Goal: Task Accomplishment & Management: Manage account settings

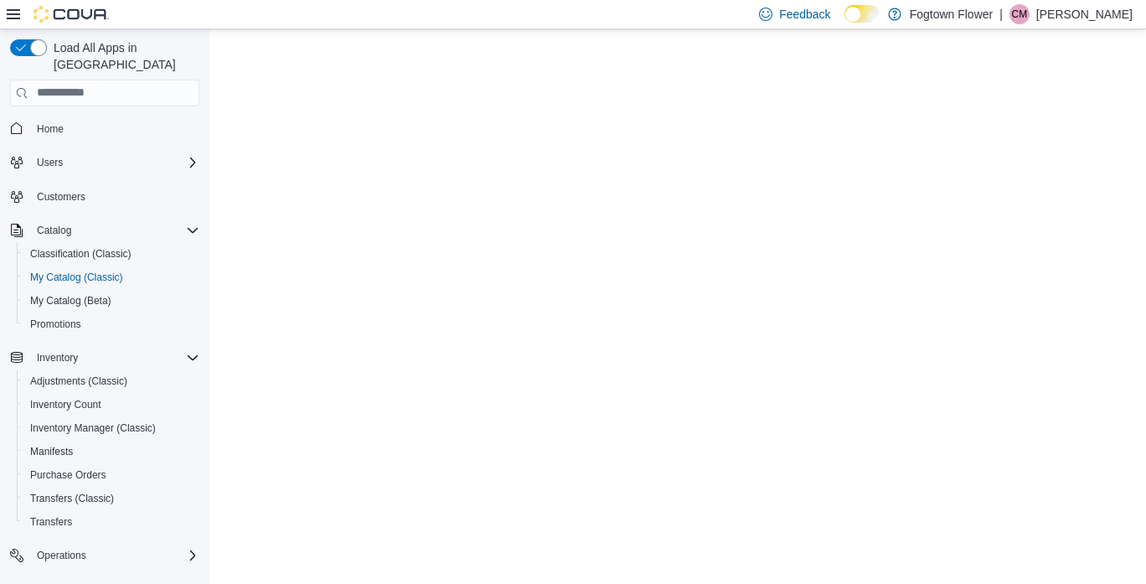
select select "**********"
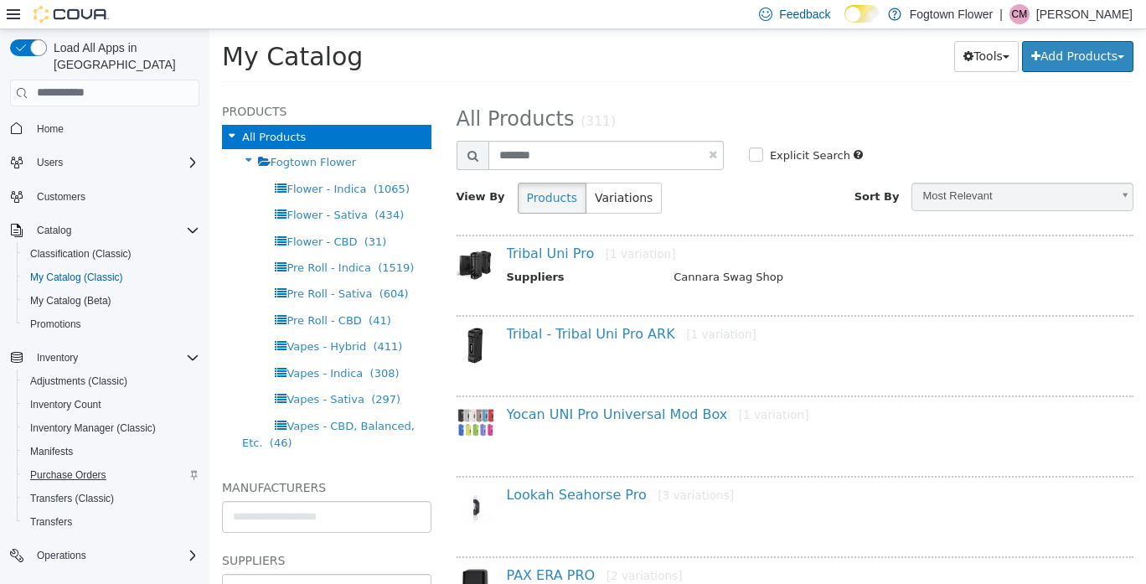
click at [80, 468] on span "Purchase Orders" at bounding box center [68, 474] width 76 height 13
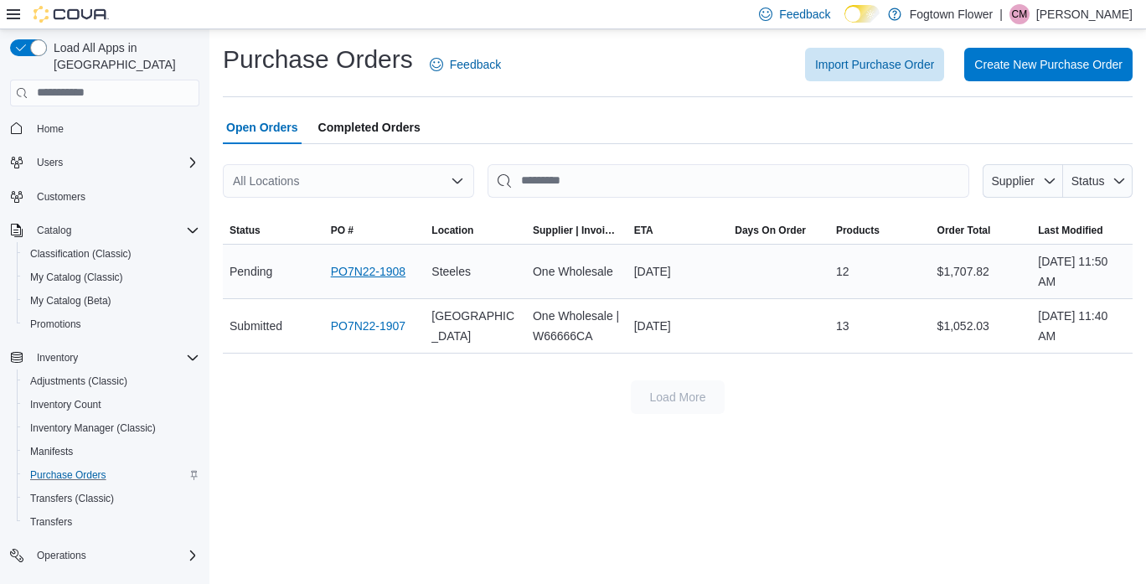
click at [390, 275] on link "PO7N22-1908" at bounding box center [368, 271] width 75 height 20
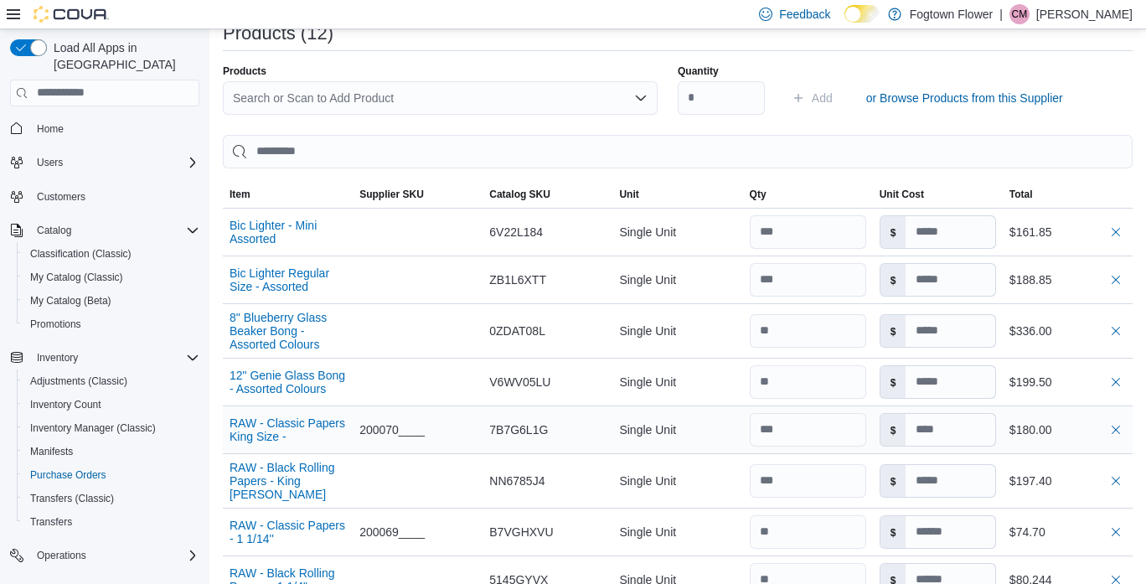
scroll to position [482, 0]
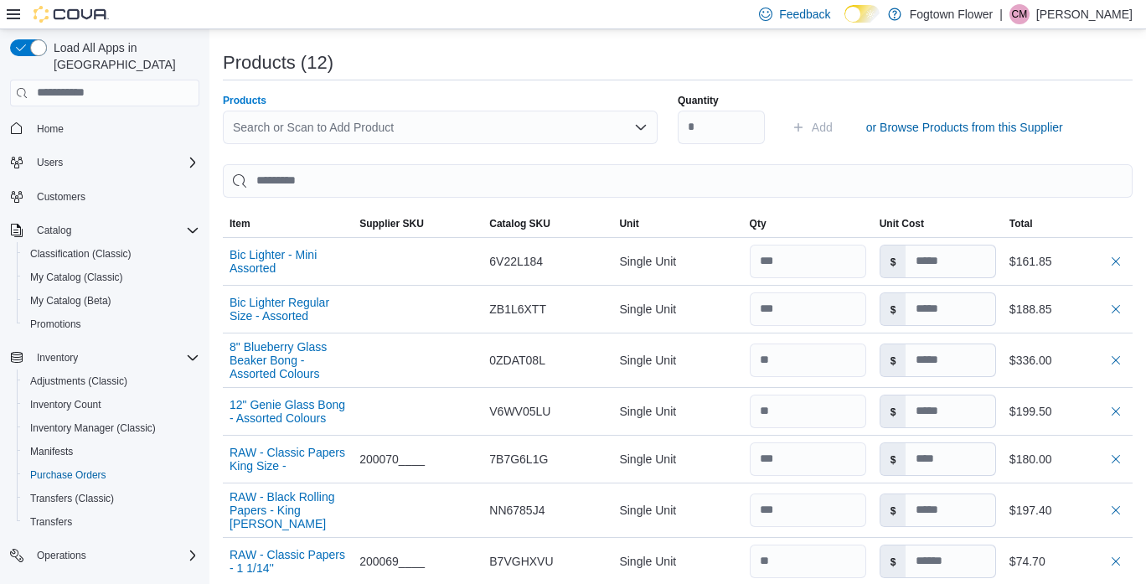
click at [576, 133] on div "Search or Scan to Add Product" at bounding box center [440, 128] width 435 height 34
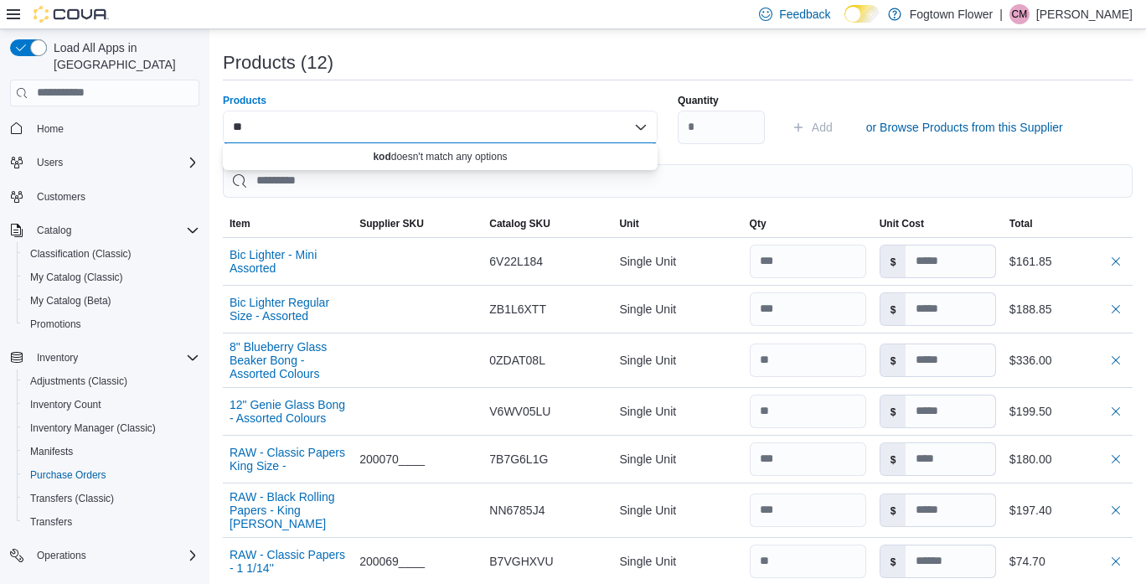
type input "*"
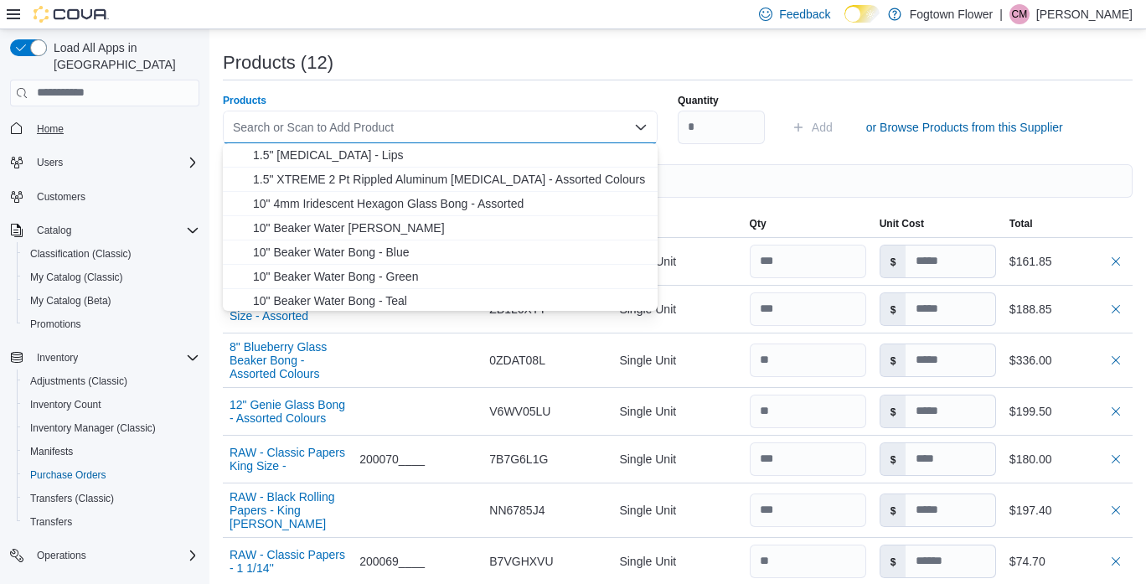
click at [65, 119] on link "Home" at bounding box center [50, 129] width 40 height 20
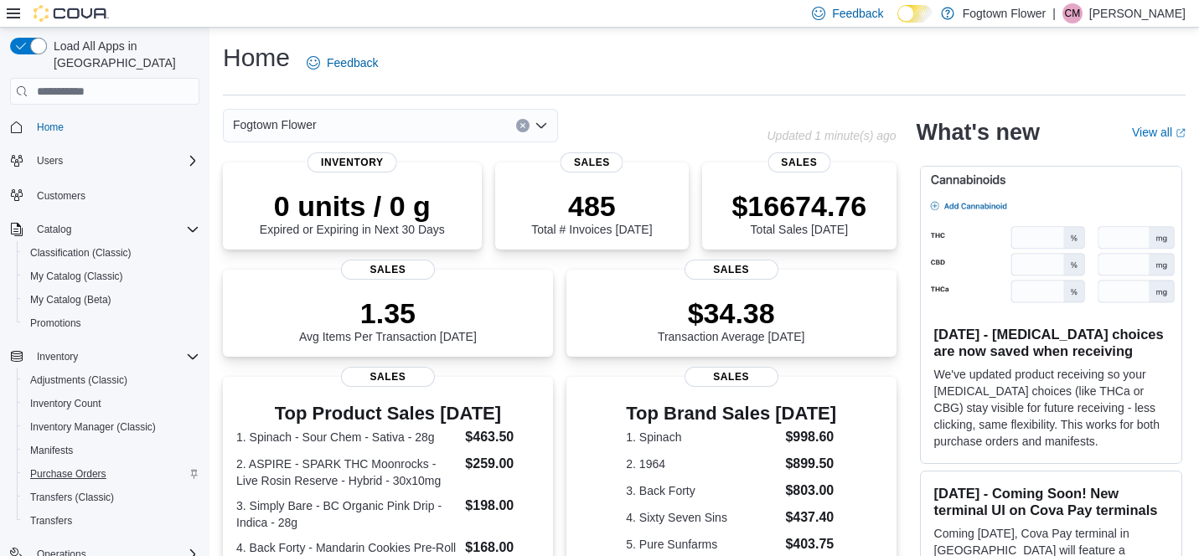
click at [57, 468] on span "Purchase Orders" at bounding box center [68, 474] width 76 height 13
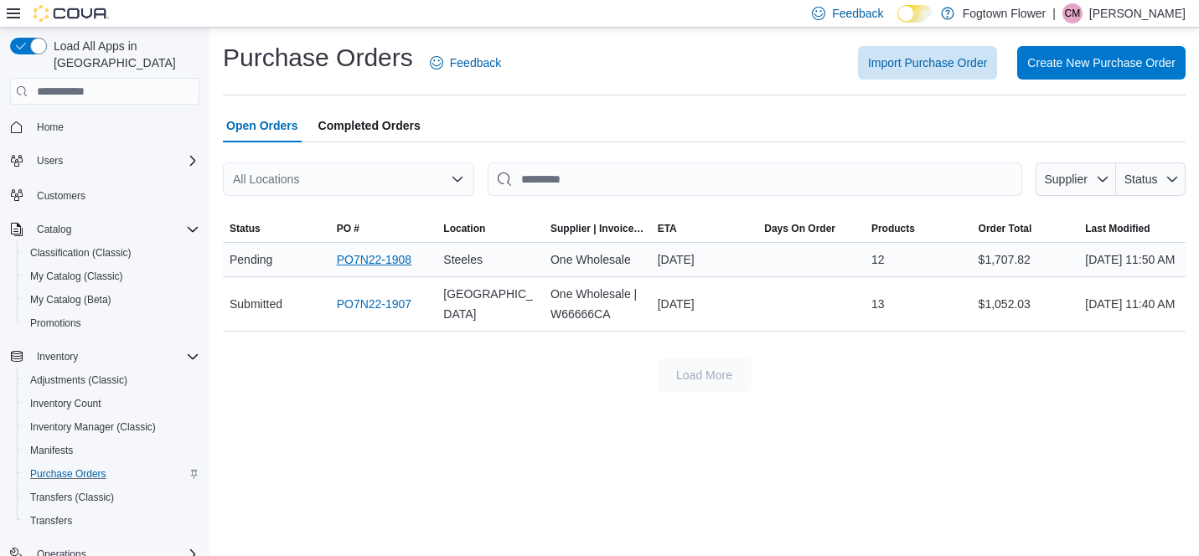
click at [373, 270] on link "PO7N22-1908" at bounding box center [374, 260] width 75 height 20
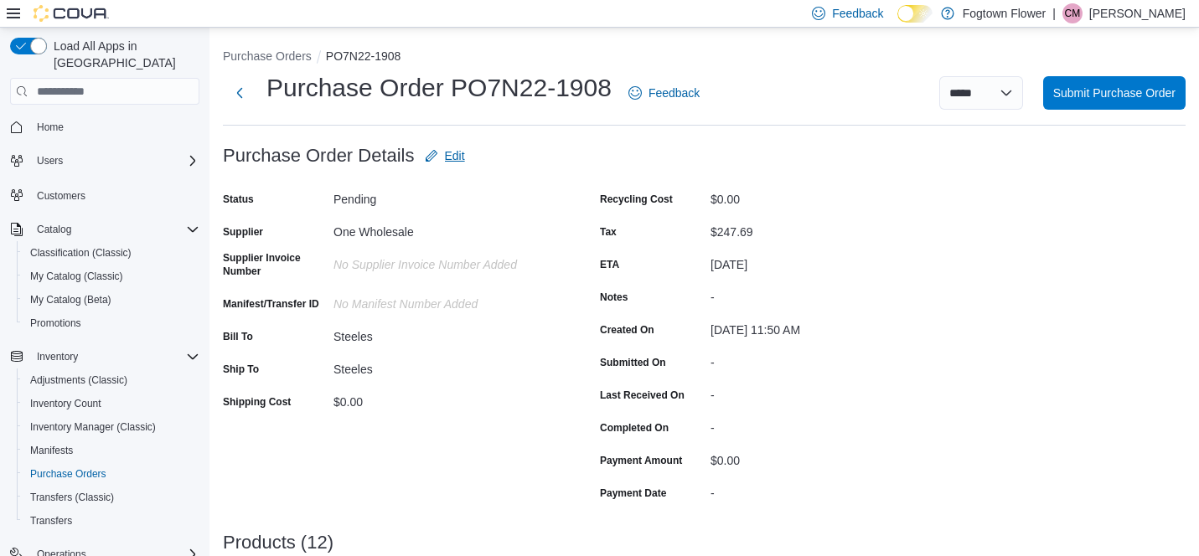
click at [455, 152] on span "Edit" at bounding box center [455, 155] width 20 height 17
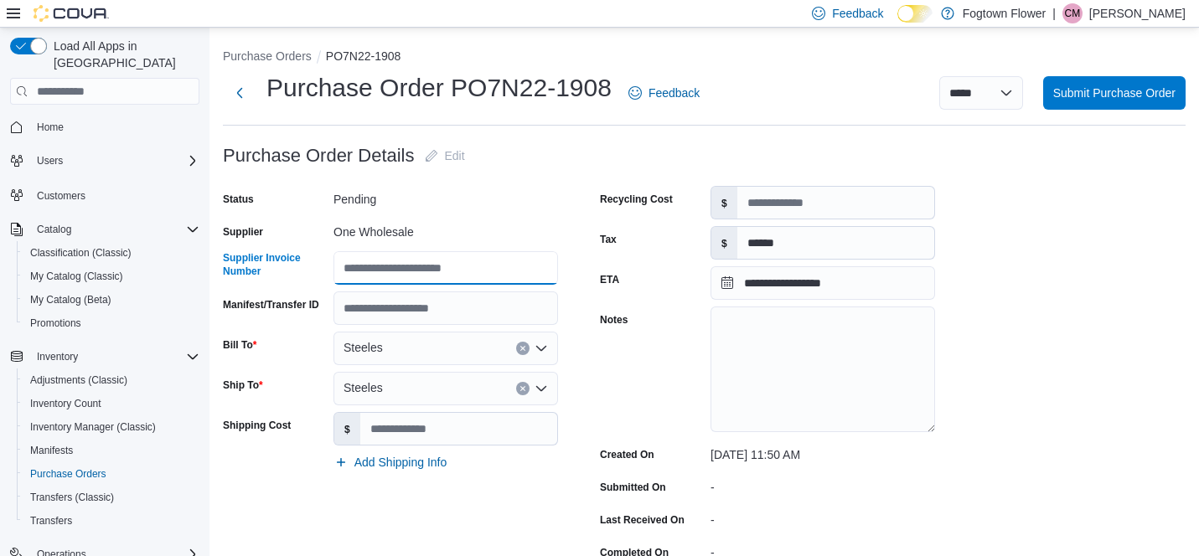
click at [390, 270] on input "Supplier Invoice Number" at bounding box center [445, 268] width 225 height 34
paste input "********"
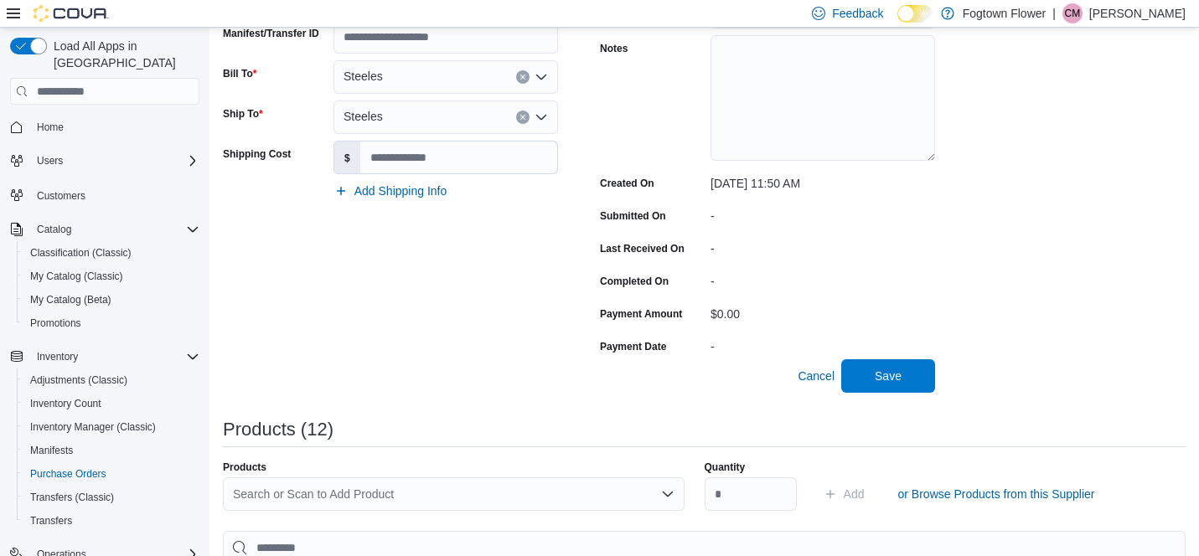
scroll to position [287, 0]
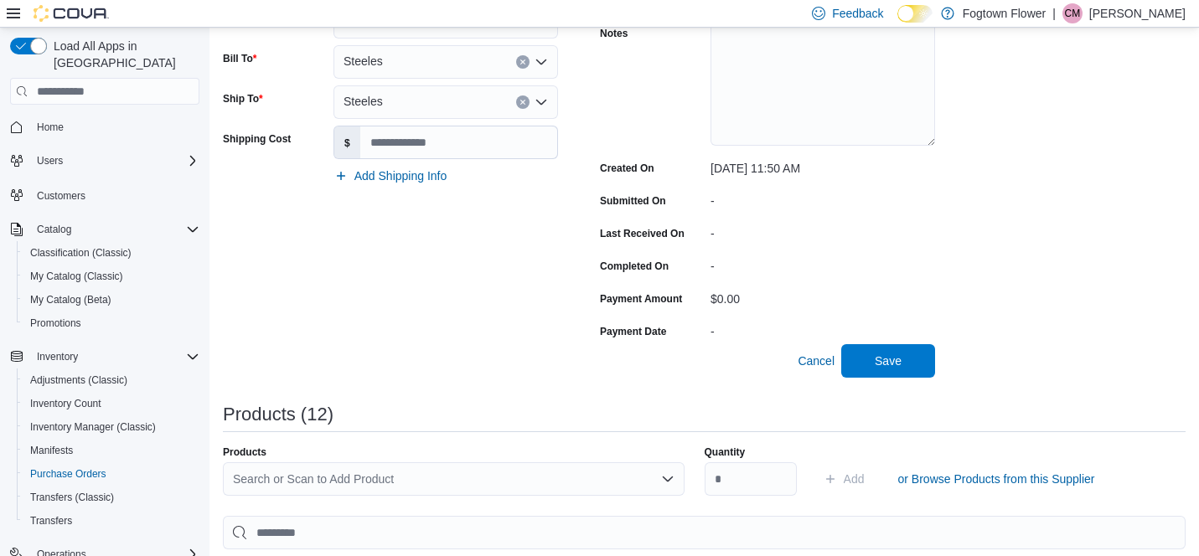
type input "********"
click at [870, 360] on span "Save" at bounding box center [888, 361] width 74 height 34
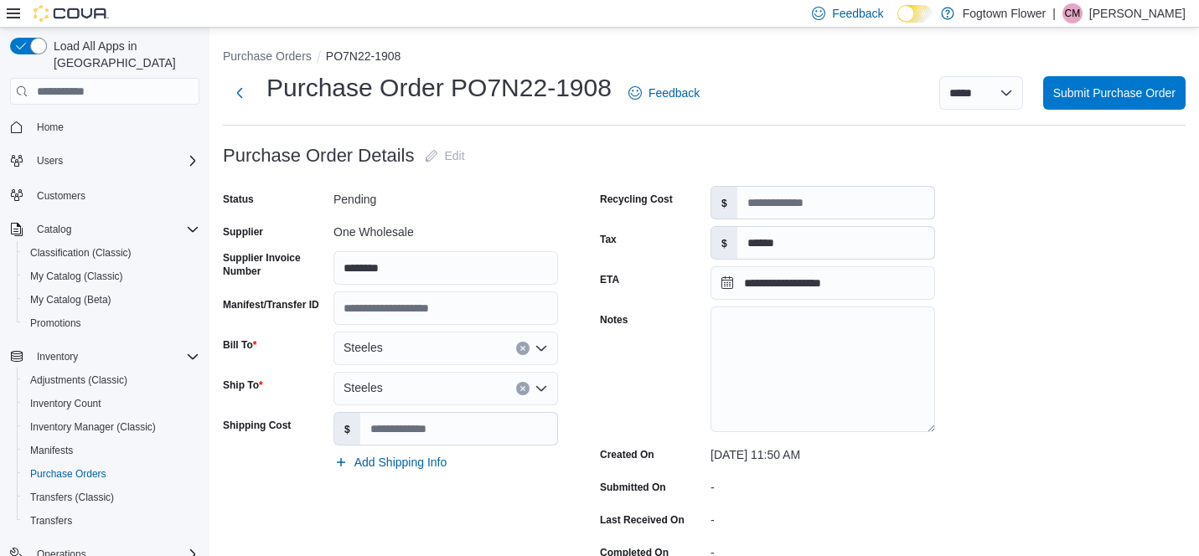
scroll to position [0, 0]
click at [297, 54] on button "Purchase Orders" at bounding box center [267, 55] width 89 height 13
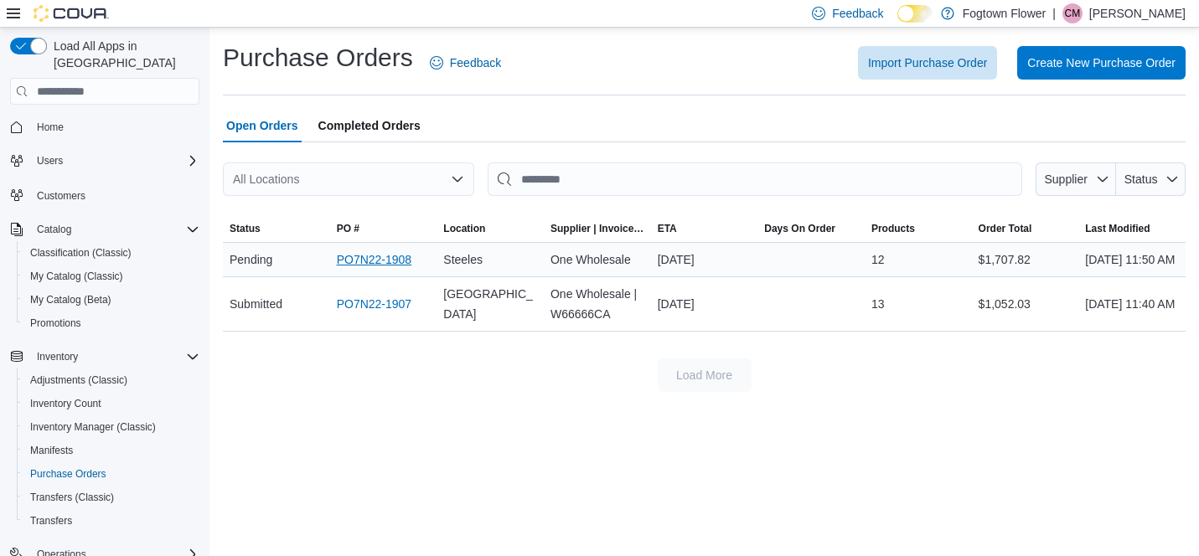
click at [375, 270] on link "PO7N22-1908" at bounding box center [374, 260] width 75 height 20
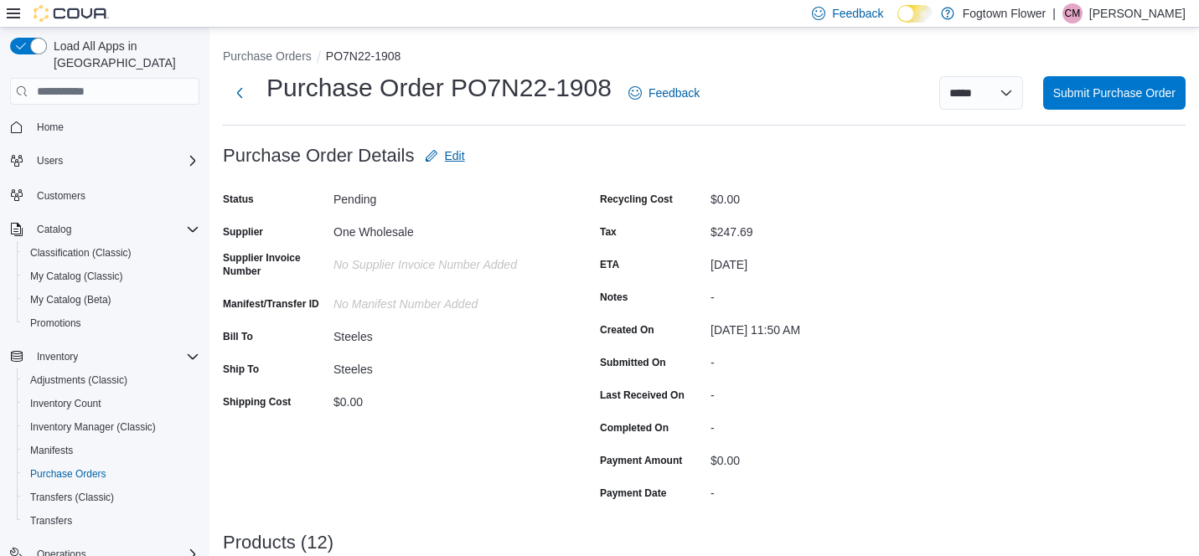
click at [456, 147] on span "Edit" at bounding box center [455, 155] width 20 height 17
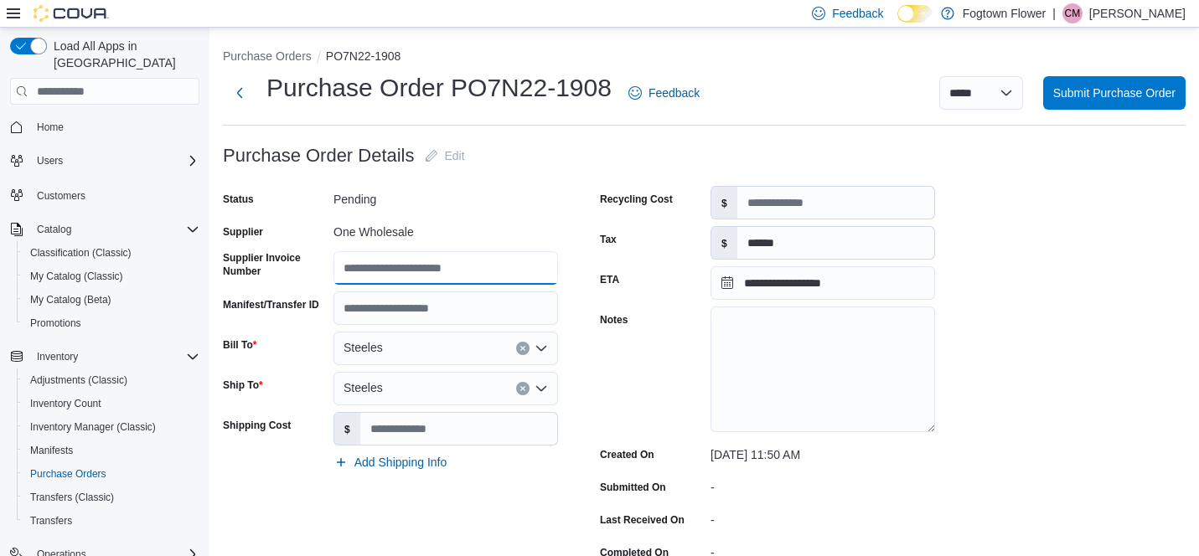
click at [420, 269] on input "Supplier Invoice Number" at bounding box center [445, 268] width 225 height 34
paste input "********"
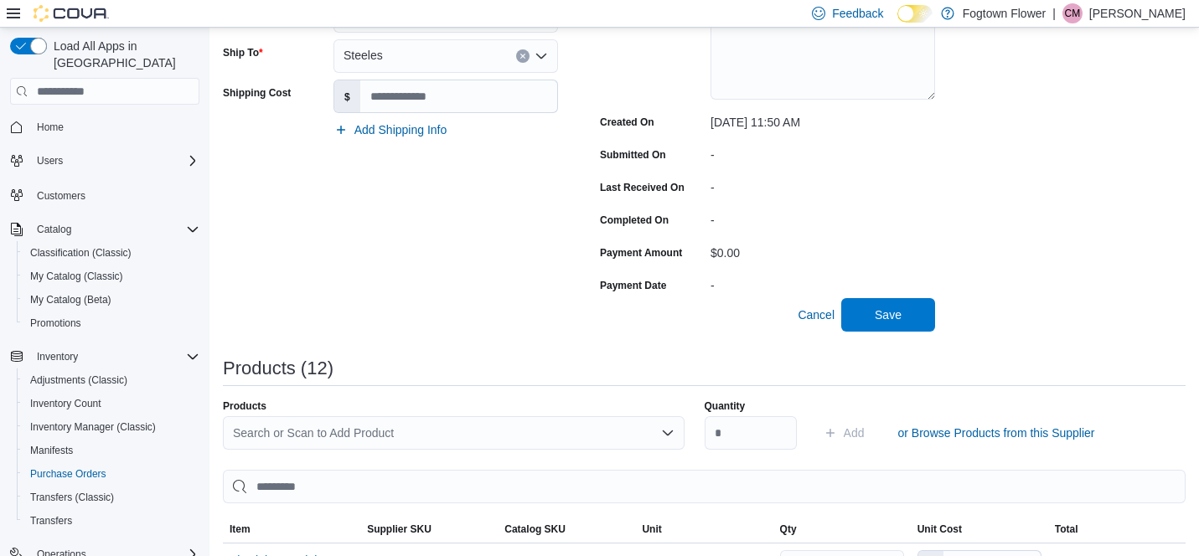
scroll to position [362, 0]
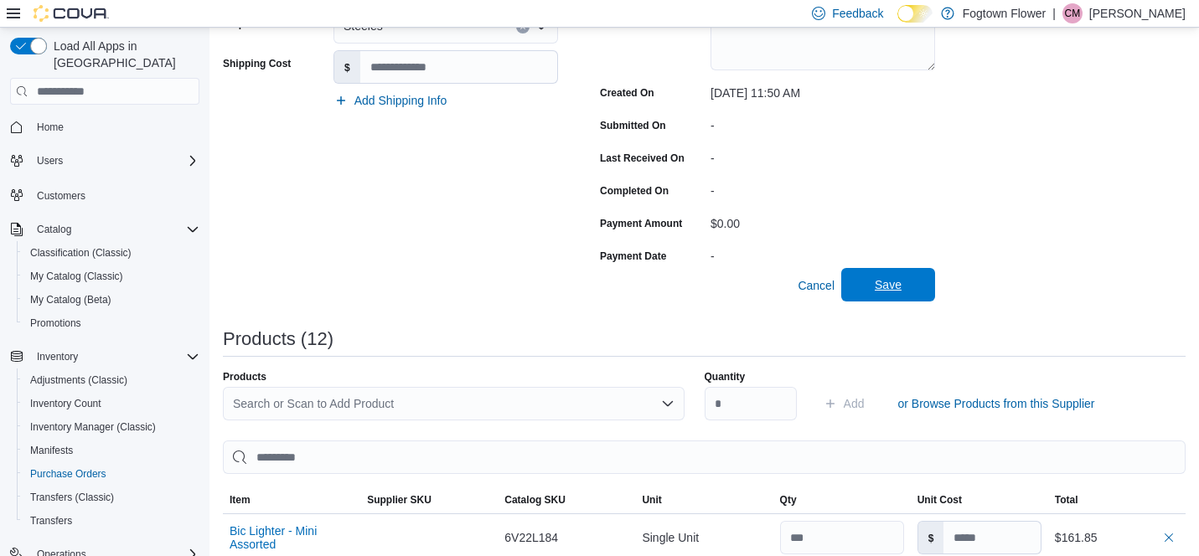
type input "********"
click at [905, 282] on span "Save" at bounding box center [888, 285] width 74 height 34
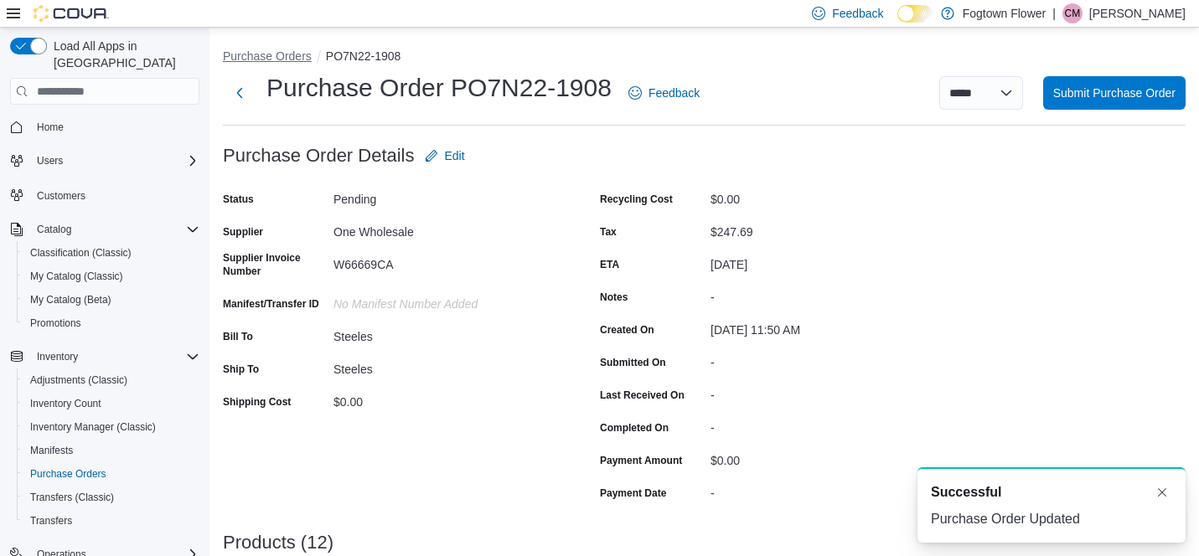
scroll to position [0, 0]
click at [250, 60] on button "Purchase Orders" at bounding box center [267, 55] width 89 height 13
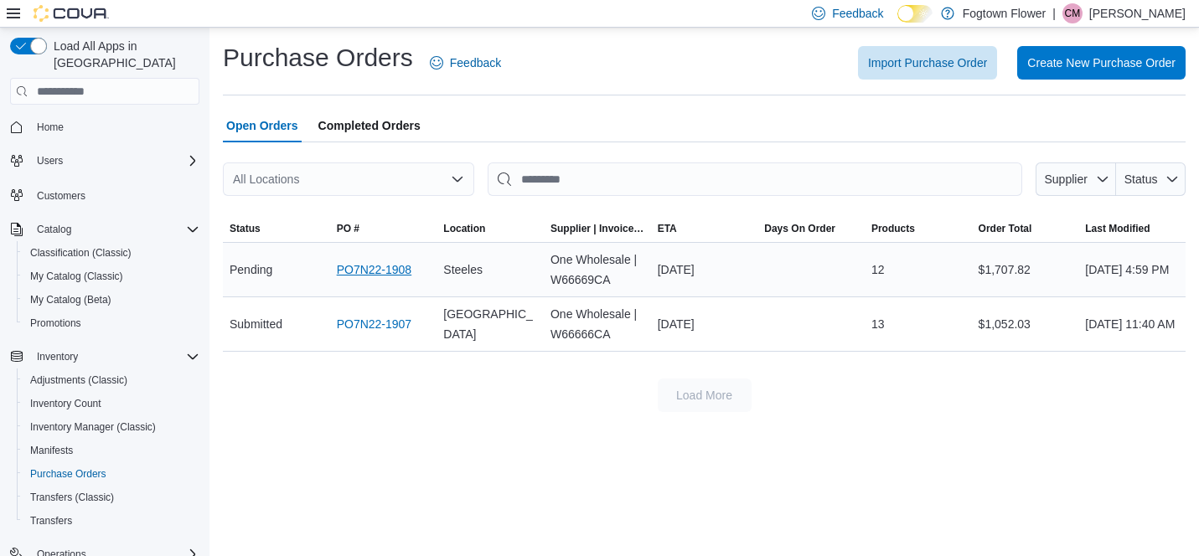
click at [379, 275] on link "PO7N22-1908" at bounding box center [374, 270] width 75 height 20
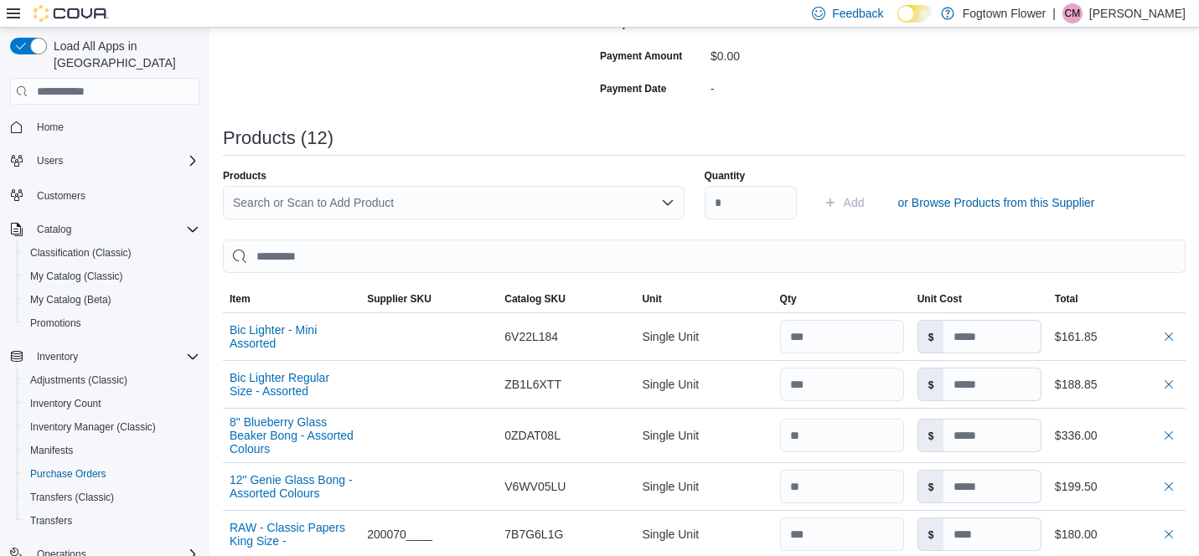
scroll to position [352, 0]
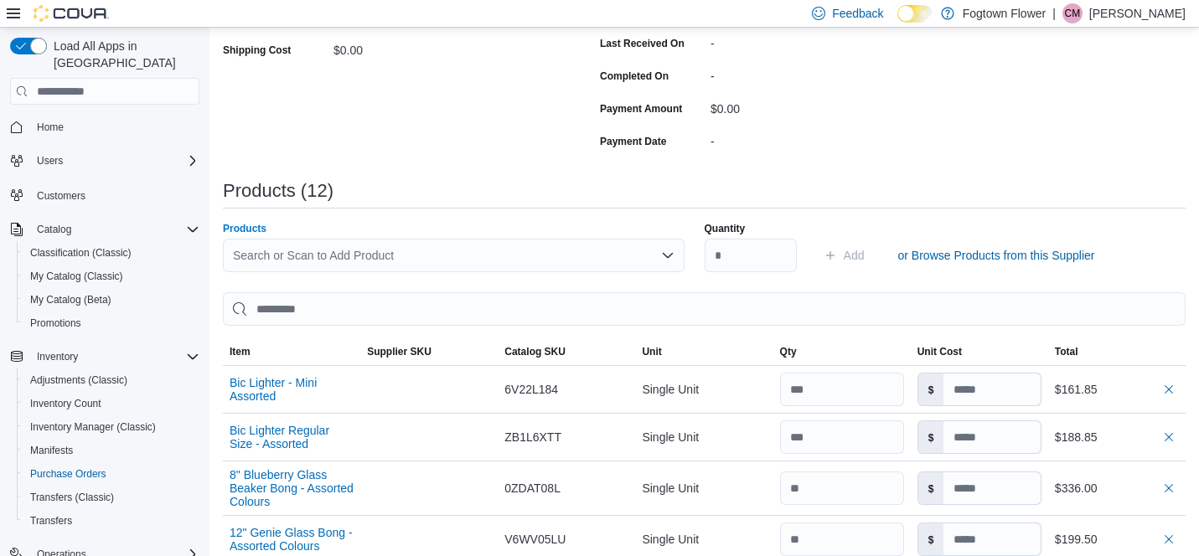
click at [505, 256] on div "Search or Scan to Add Product" at bounding box center [454, 256] width 462 height 34
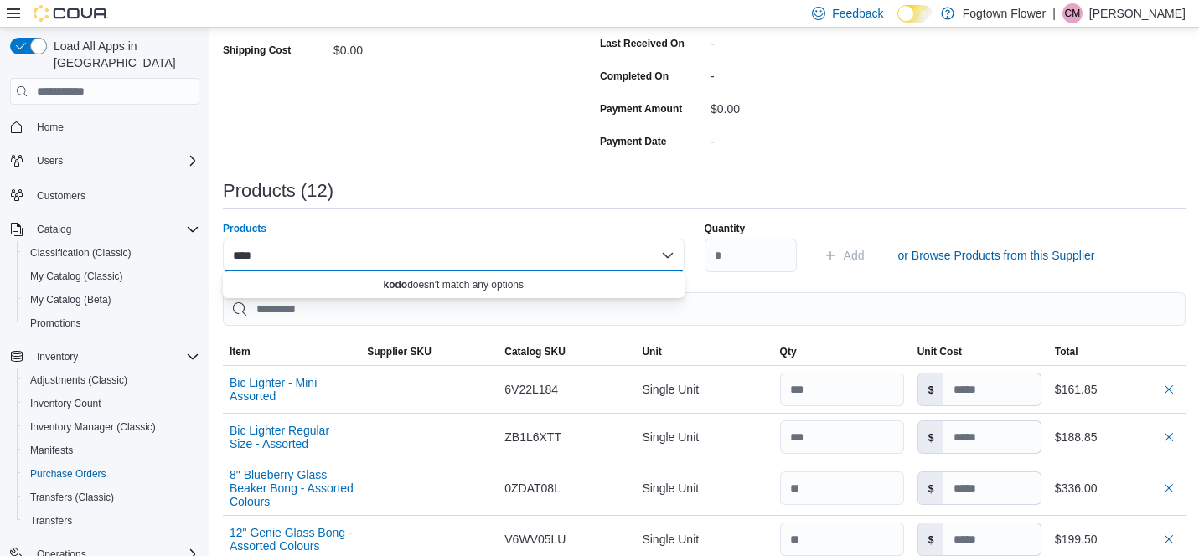
type input "****"
click at [508, 165] on div "Purchase Order: PO7N22-1908 Feedback Purchase Order Details Edit Status Pending…" at bounding box center [704, 483] width 963 height 1392
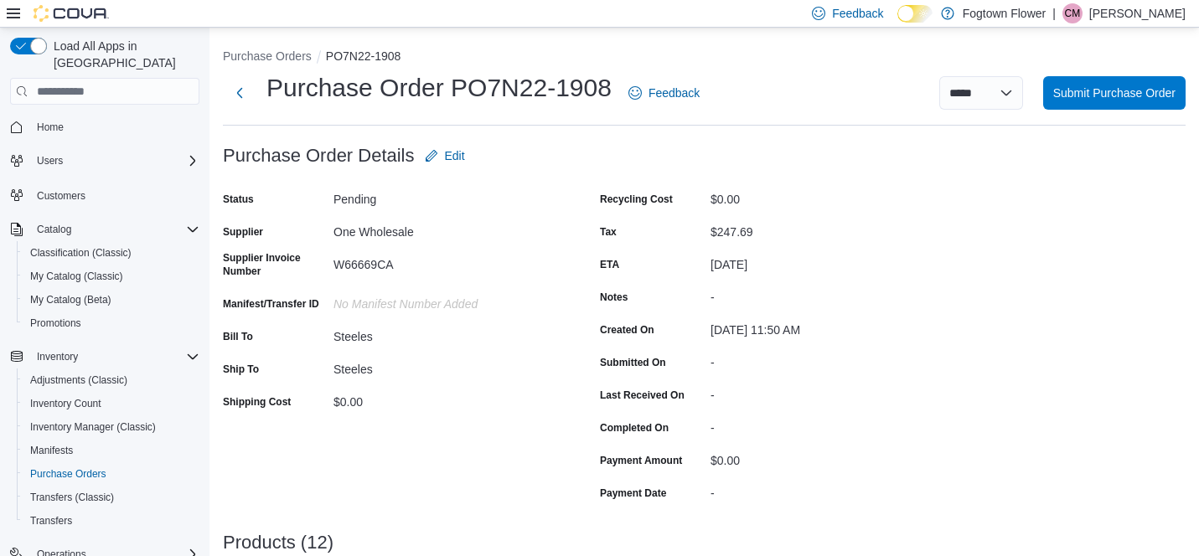
scroll to position [0, 0]
click at [266, 54] on button "Purchase Orders" at bounding box center [267, 55] width 89 height 13
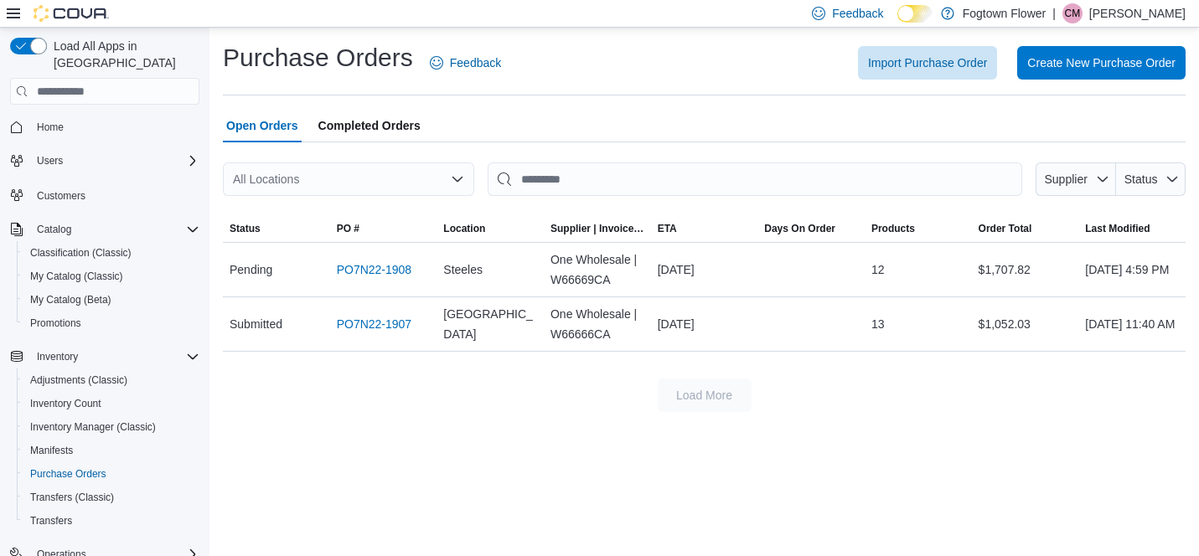
click at [263, 4] on div "Feedback Dark Mode Fogtown Flower | CM [PERSON_NAME]" at bounding box center [599, 14] width 1199 height 28
